Goal: Information Seeking & Learning: Understand process/instructions

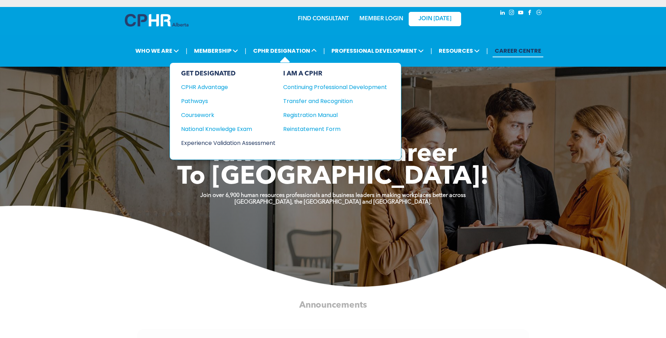
click at [206, 139] on div "Experience Validation Assessment" at bounding box center [223, 143] width 85 height 9
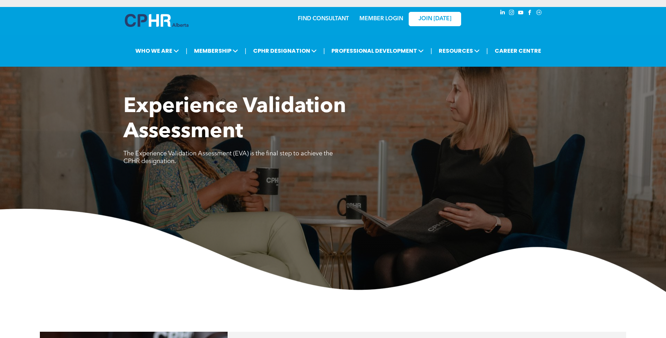
scroll to position [462, 0]
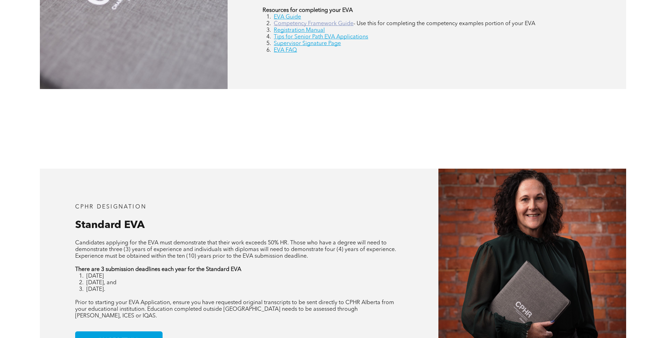
click at [298, 21] on link "Competency Framework Guide" at bounding box center [314, 24] width 80 height 6
click at [288, 14] on link "EVA Guide" at bounding box center [287, 17] width 27 height 6
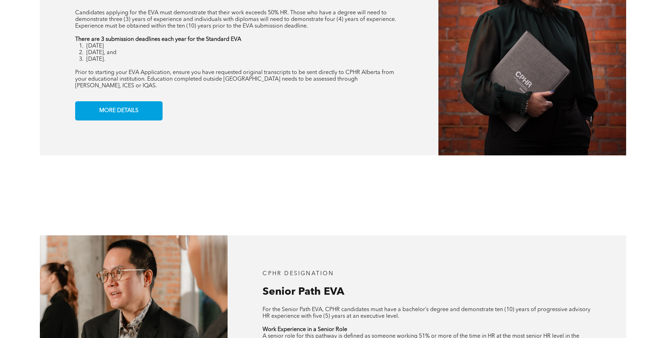
scroll to position [722, 0]
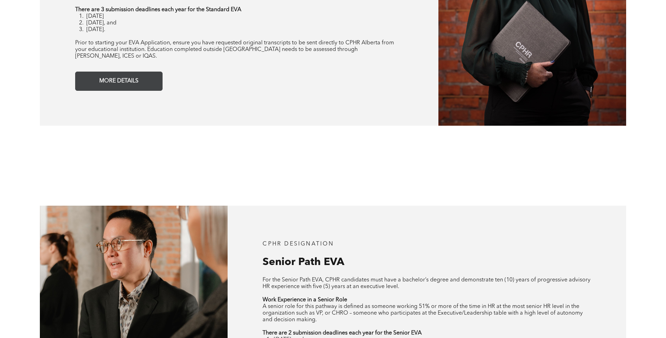
click at [99, 74] on span "MORE DETAILS" at bounding box center [119, 81] width 44 height 14
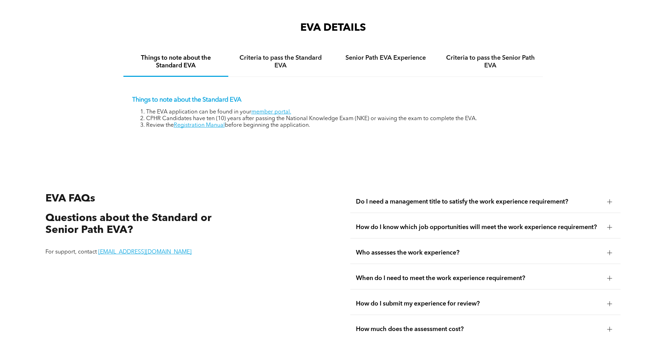
scroll to position [1165, 0]
click at [211, 122] on link "Registration Manual" at bounding box center [199, 125] width 51 height 6
